Goal: Task Accomplishment & Management: Manage account settings

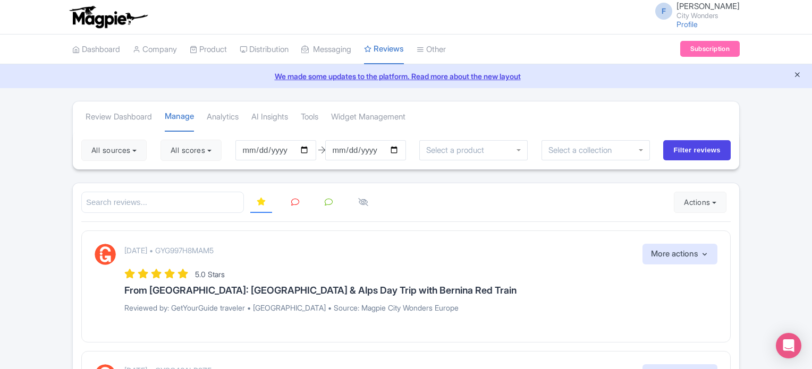
click at [796, 75] on icon "Close announcement" at bounding box center [798, 75] width 8 height 8
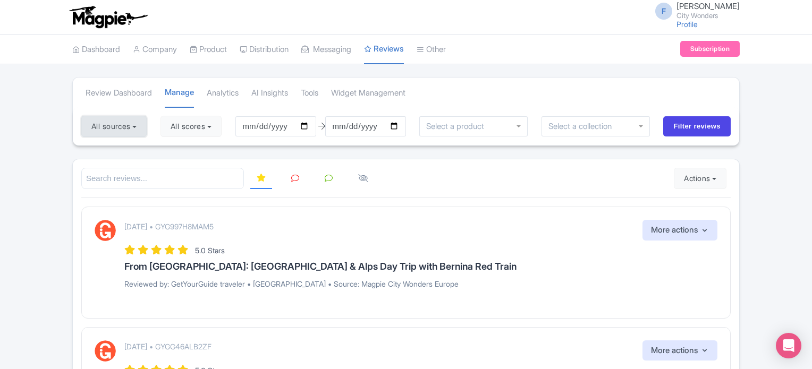
click at [132, 121] on button "All sources" at bounding box center [113, 126] width 65 height 21
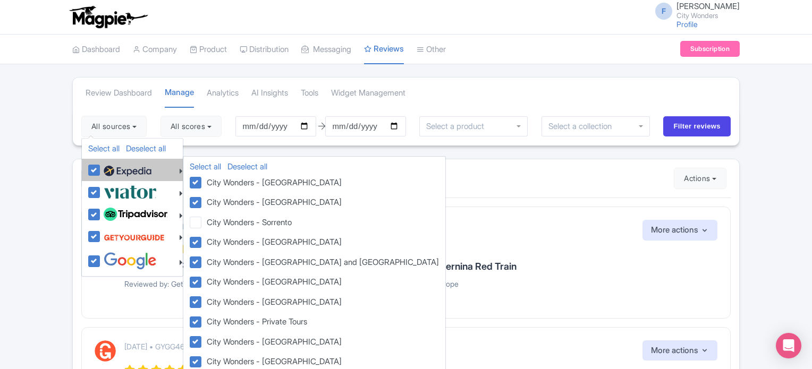
click at [101, 167] on label at bounding box center [126, 170] width 50 height 18
click at [101, 167] on input "checkbox" at bounding box center [104, 164] width 7 height 7
checkbox input "false"
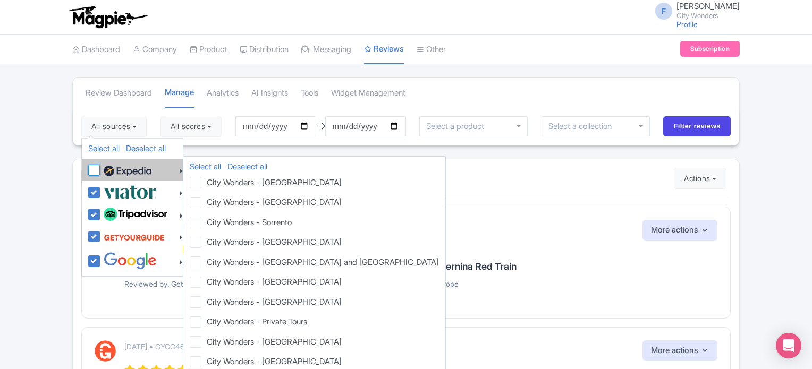
checkbox input "false"
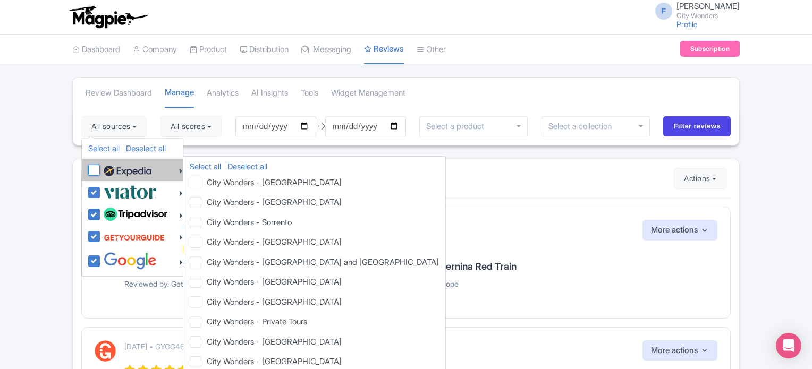
checkbox input "false"
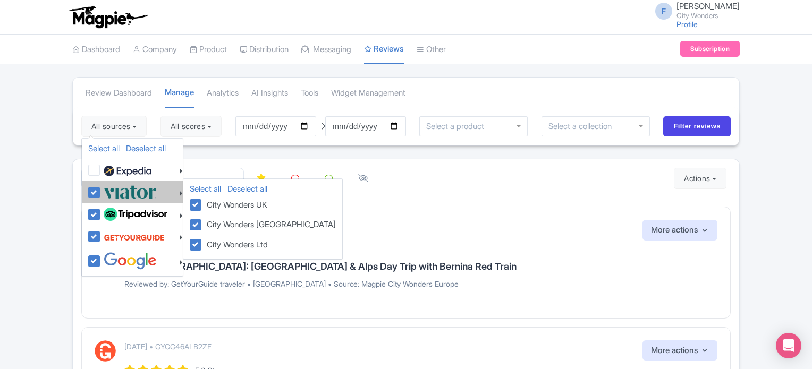
click at [101, 190] on label at bounding box center [129, 192] width 56 height 18
click at [101, 190] on input "checkbox" at bounding box center [104, 186] width 7 height 7
checkbox input "false"
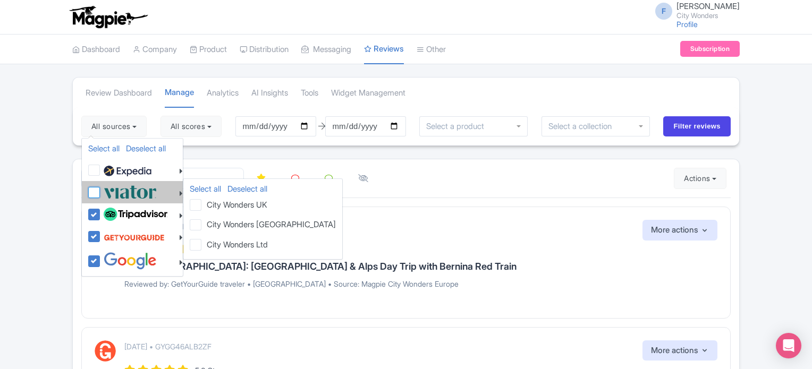
checkbox input "false"
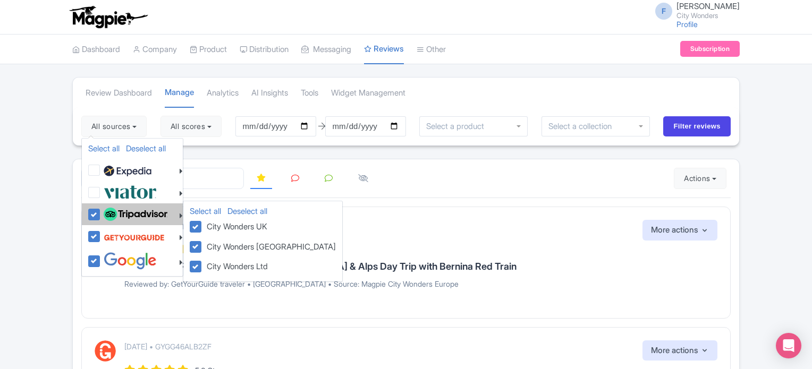
click at [101, 209] on label at bounding box center [134, 215] width 66 height 18
click at [101, 209] on input "checkbox" at bounding box center [104, 209] width 7 height 7
checkbox input "false"
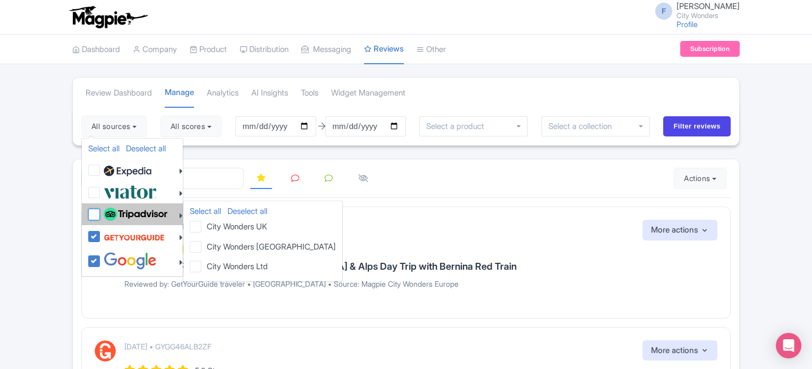
checkbox input "false"
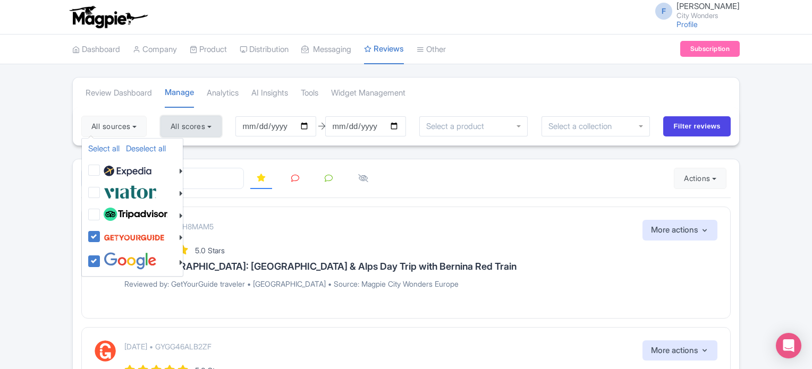
click at [190, 125] on button "All scores" at bounding box center [191, 126] width 61 height 21
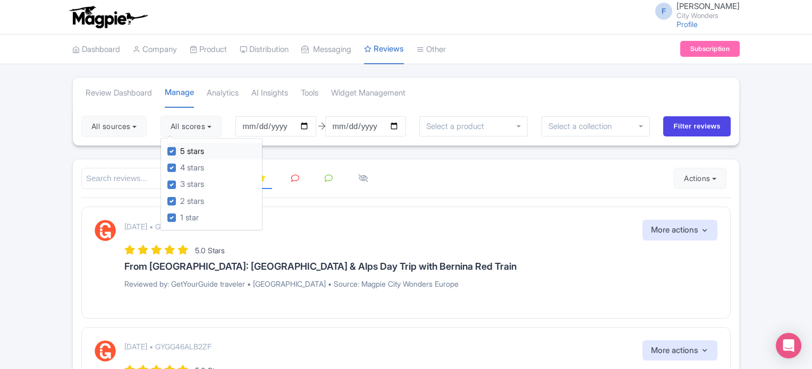
click at [180, 150] on label "5 stars" at bounding box center [192, 152] width 24 height 12
click at [180, 150] on input "5 stars" at bounding box center [183, 148] width 7 height 7
checkbox input "false"
click at [180, 163] on label "4 stars" at bounding box center [192, 168] width 24 height 12
click at [180, 163] on input "4 stars" at bounding box center [183, 165] width 7 height 7
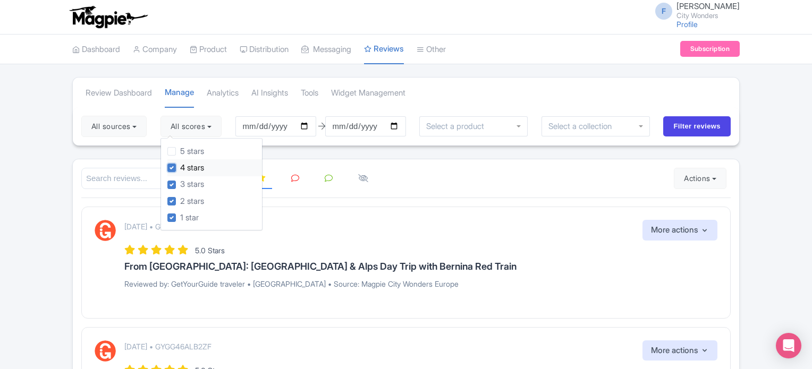
checkbox input "false"
click at [694, 129] on input "Filter reviews" at bounding box center [696, 126] width 67 height 20
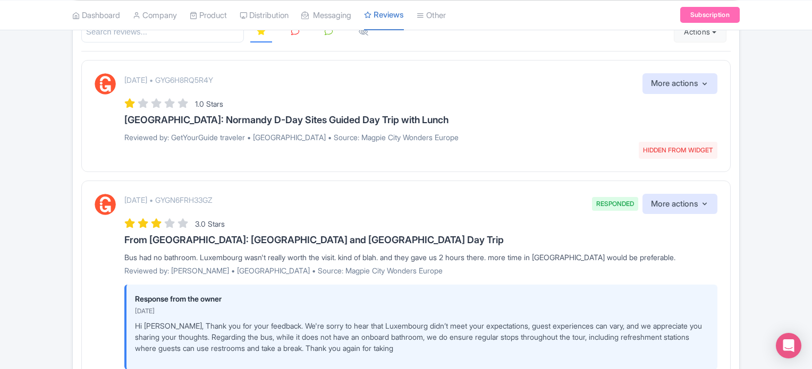
scroll to position [213, 0]
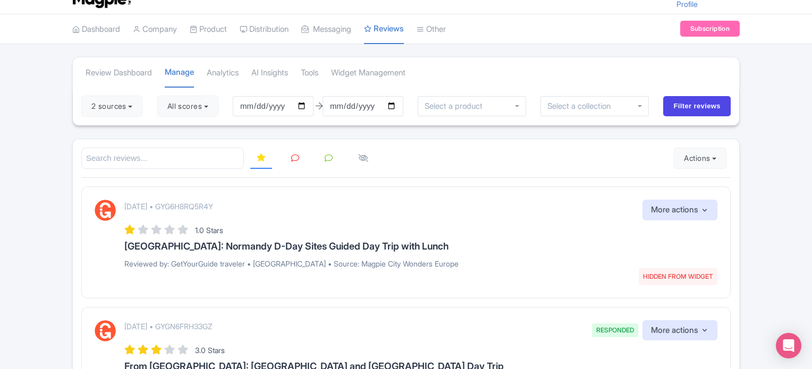
scroll to position [0, 0]
